Goal: Task Accomplishment & Management: Use online tool/utility

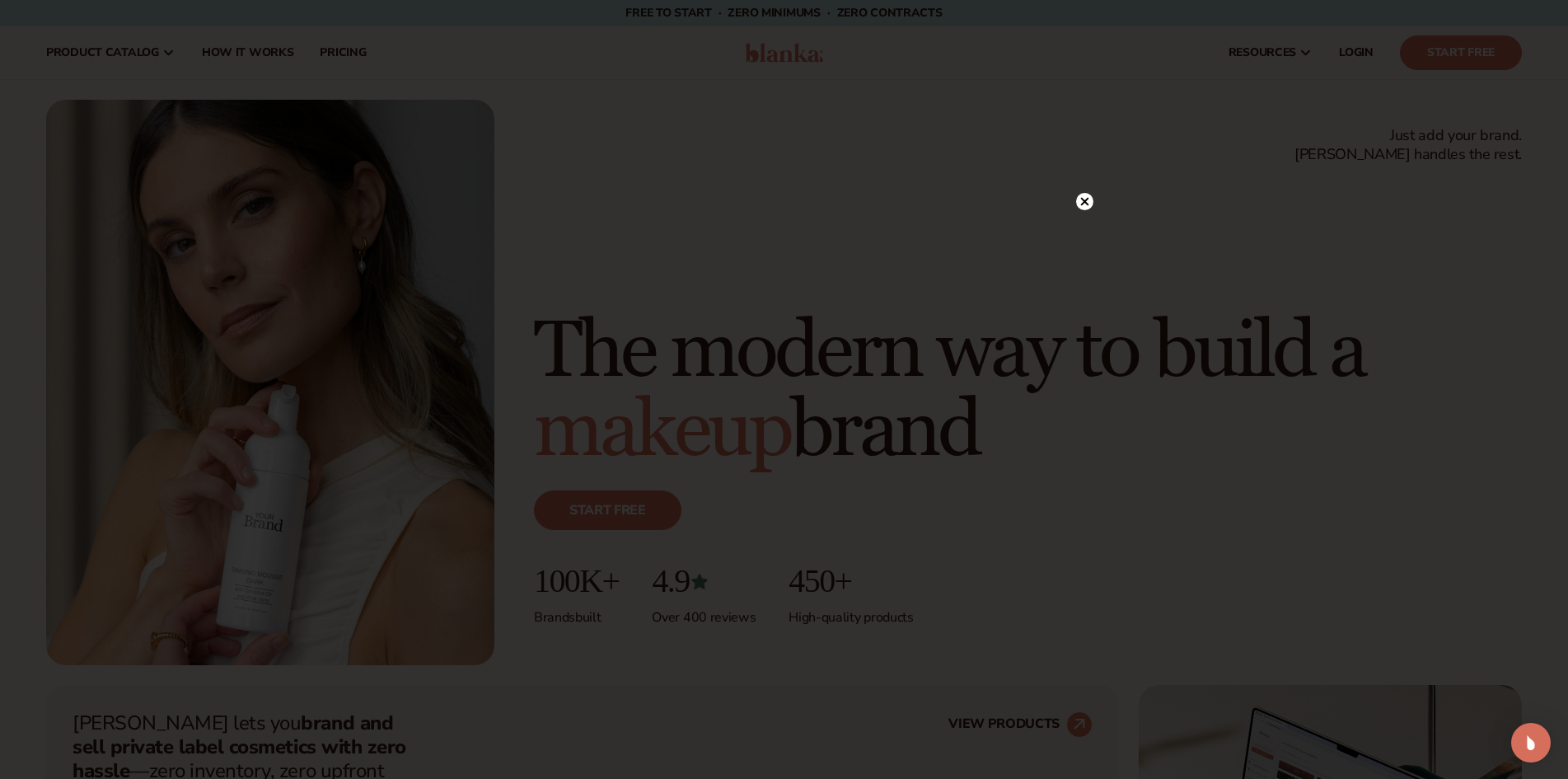
click at [1088, 196] on circle at bounding box center [1084, 202] width 18 height 18
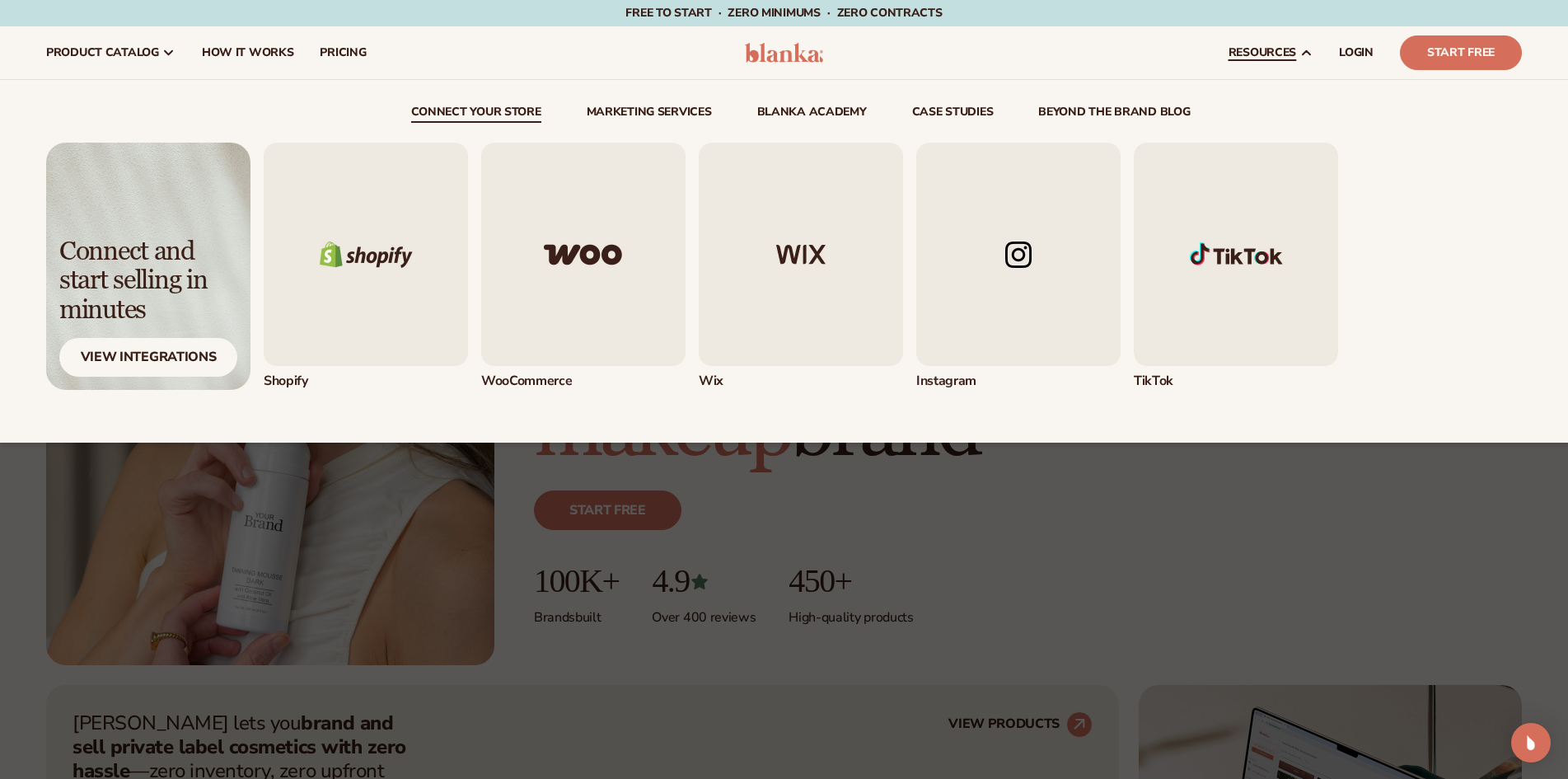
click at [1304, 53] on icon at bounding box center [1307, 53] width 8 height 4
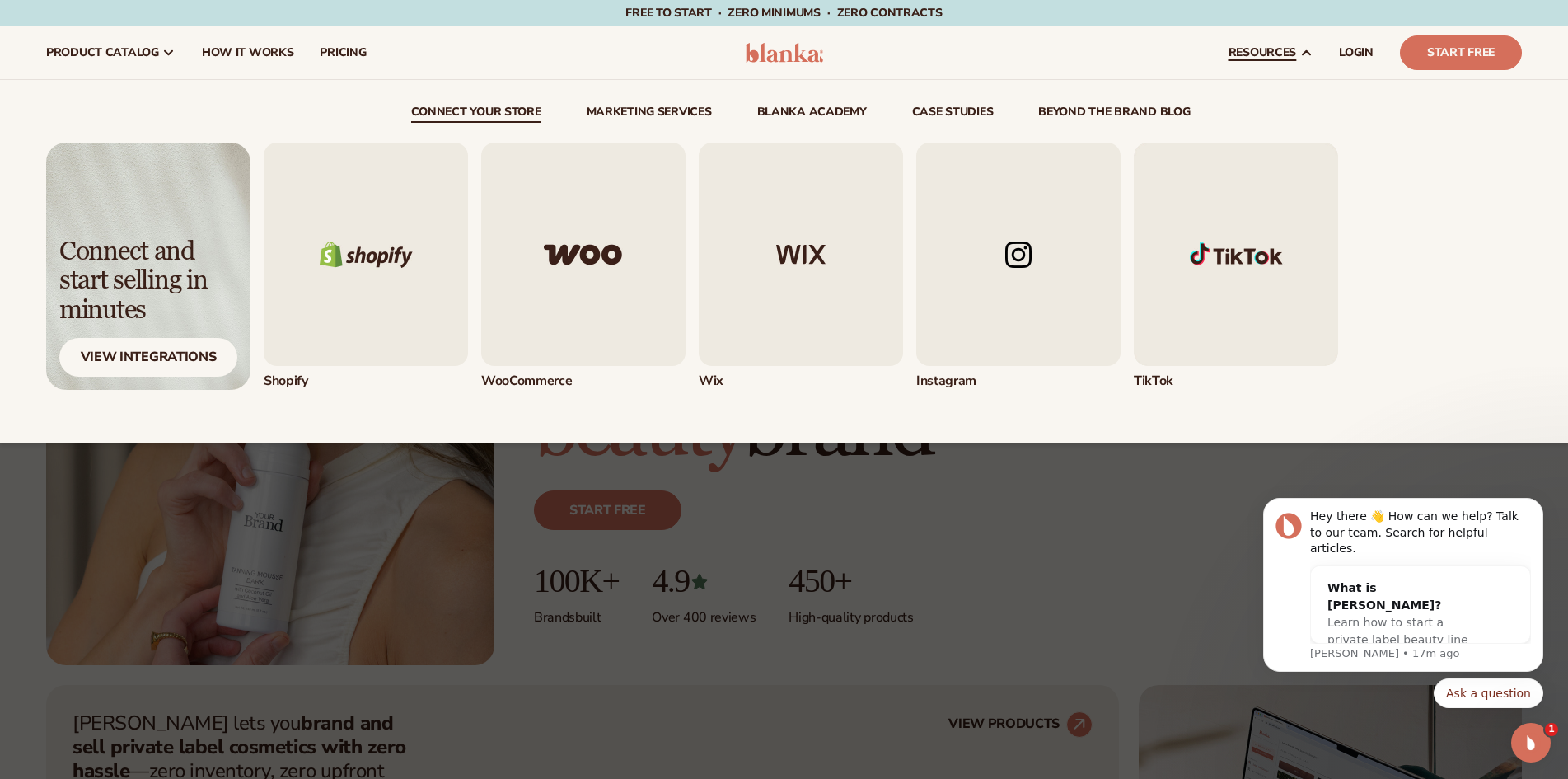
click at [1304, 53] on icon at bounding box center [1307, 53] width 8 height 4
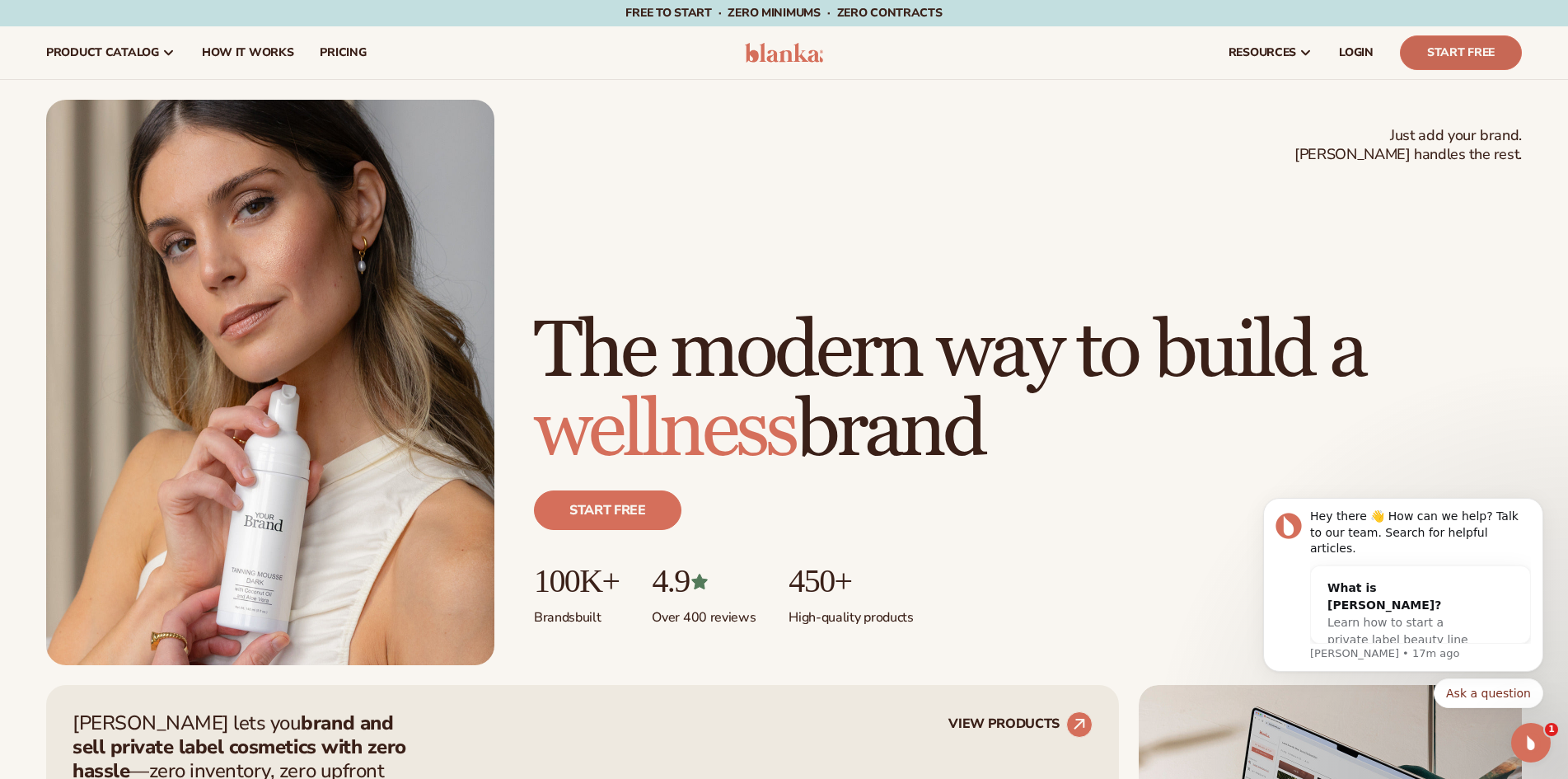
click at [1436, 54] on link "Start Free" at bounding box center [1461, 52] width 122 height 34
